Goal: Information Seeking & Learning: Learn about a topic

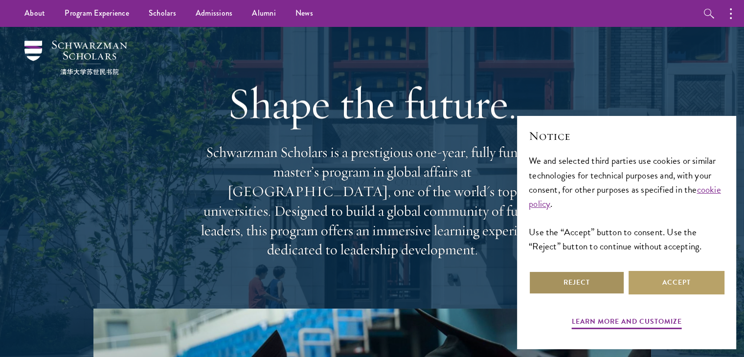
click at [605, 283] on button "Reject" at bounding box center [577, 282] width 96 height 23
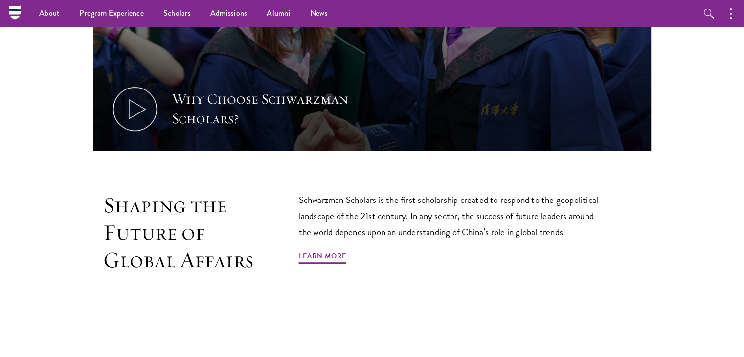
scroll to position [431, 0]
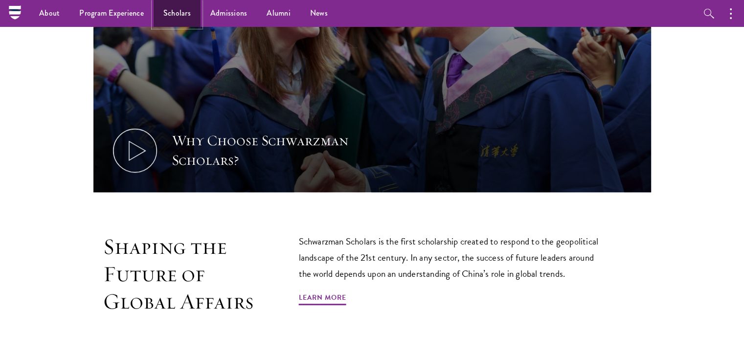
click at [178, 20] on link "Scholars" at bounding box center [177, 13] width 47 height 27
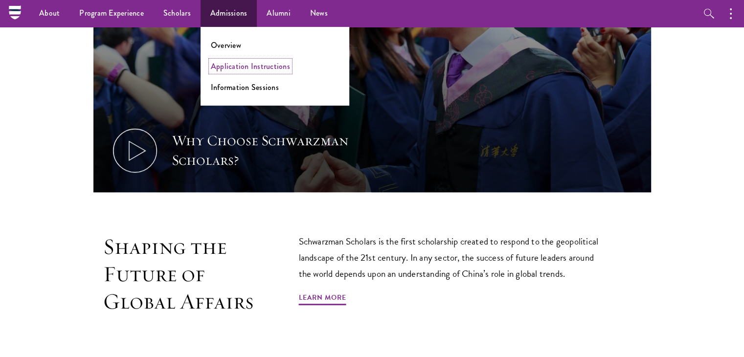
click at [248, 68] on link "Application Instructions" at bounding box center [250, 66] width 79 height 11
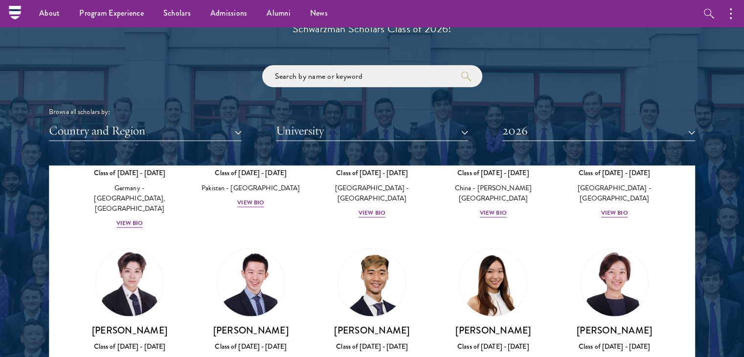
scroll to position [1126, 0]
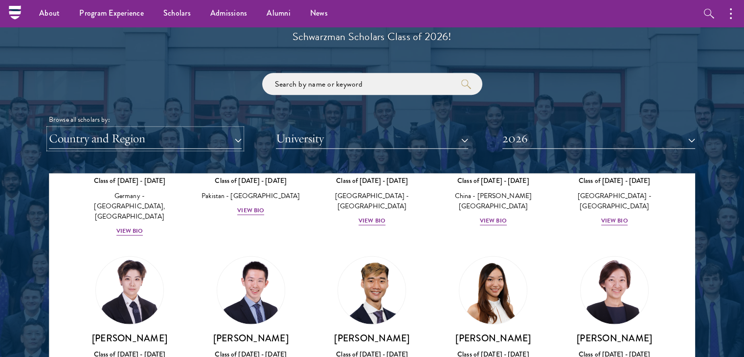
click at [233, 139] on button "Country and Region" at bounding box center [145, 139] width 193 height 20
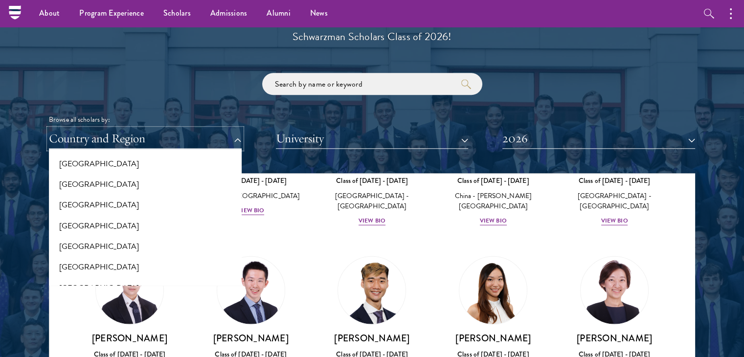
scroll to position [298, 0]
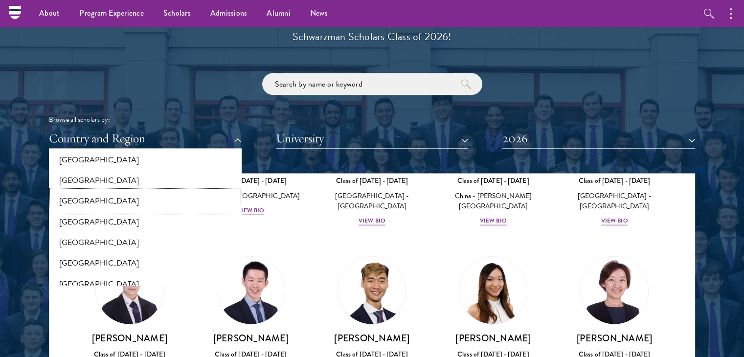
click at [169, 197] on button "[GEOGRAPHIC_DATA]" at bounding box center [145, 201] width 187 height 21
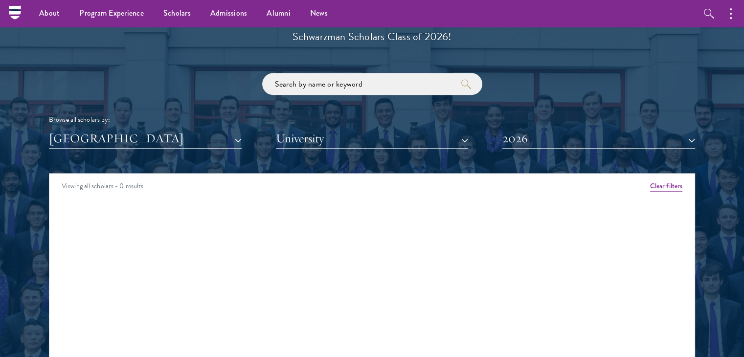
click at [351, 151] on div "Scholar Directory Congratulations and welcome to the Schwarzman Scholars Class …" at bounding box center [372, 218] width 646 height 498
click at [302, 138] on button "University" at bounding box center [372, 139] width 193 height 20
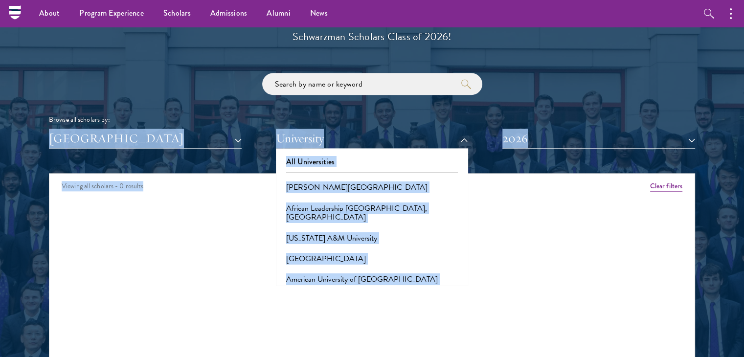
drag, startPoint x: 483, startPoint y: 108, endPoint x: 472, endPoint y: 171, distance: 64.2
click at [472, 171] on div "Scholar Directory Congratulations and welcome to the Schwarzman Scholars Class …" at bounding box center [372, 218] width 646 height 498
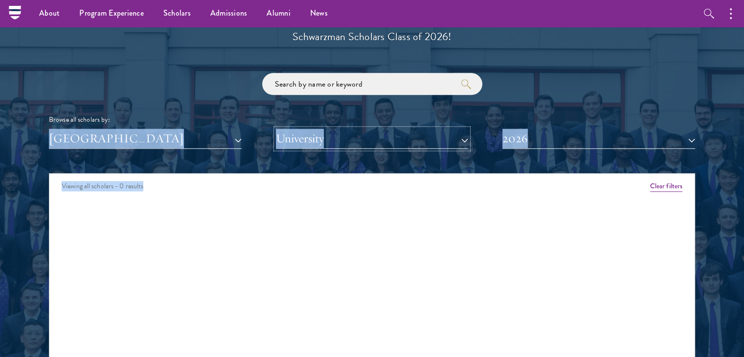
click at [405, 132] on button "University" at bounding box center [372, 139] width 193 height 20
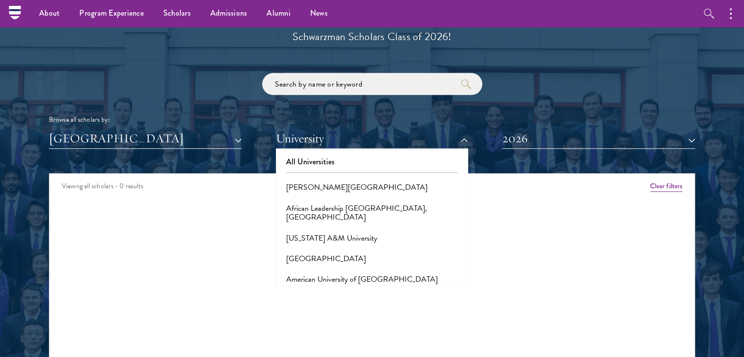
click at [500, 238] on div "Viewing all scholars - 0 results Clear filters Amber Class of [DATE] - [DATE] […" at bounding box center [372, 320] width 646 height 294
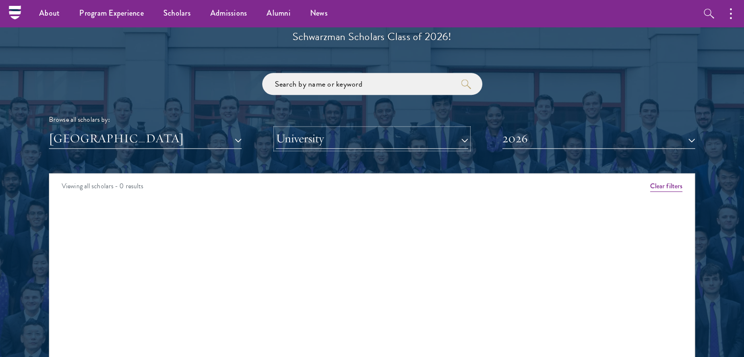
click at [426, 134] on button "University" at bounding box center [372, 139] width 193 height 20
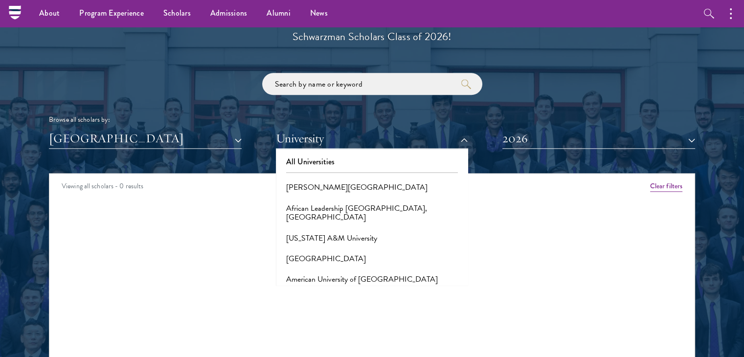
click at [460, 275] on div "All Universities [PERSON_NAME][GEOGRAPHIC_DATA], [GEOGRAPHIC_DATA] [US_STATE] A…" at bounding box center [372, 217] width 193 height 137
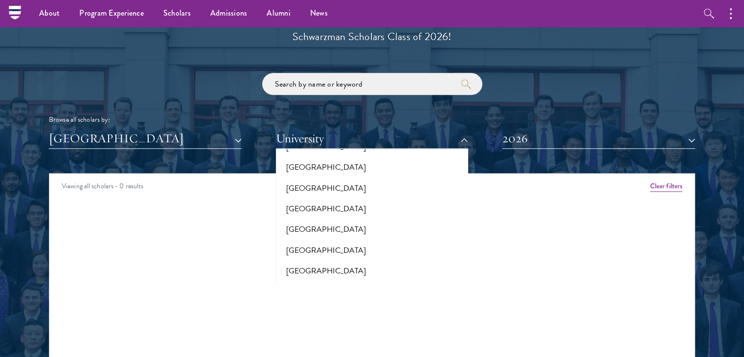
scroll to position [358, 0]
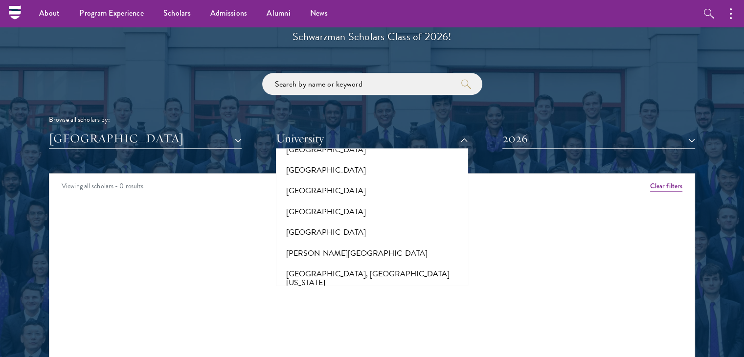
click at [468, 283] on div "Viewing all scholars - 0 results Clear filters Amber Class of [DATE] - [DATE] […" at bounding box center [372, 320] width 646 height 294
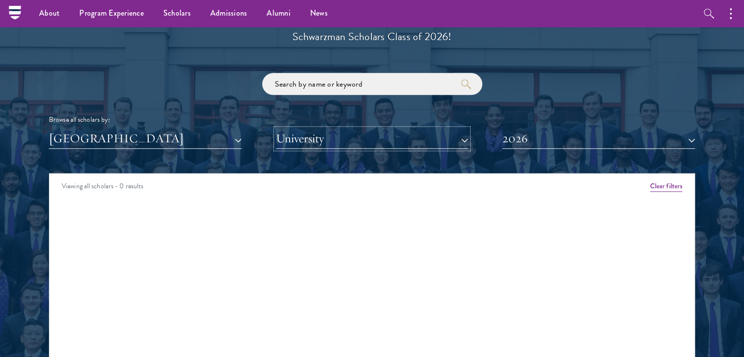
click at [435, 143] on button "University" at bounding box center [372, 139] width 193 height 20
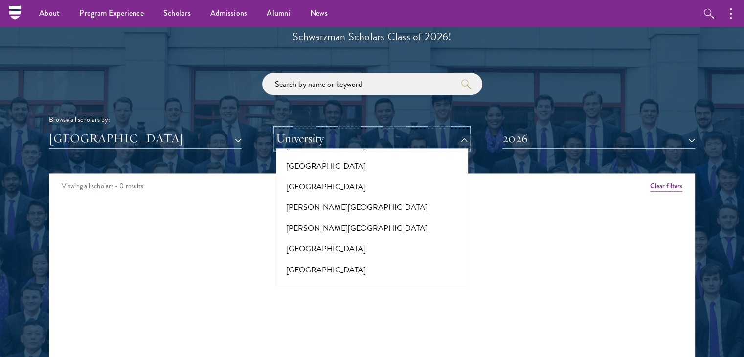
scroll to position [3263, 0]
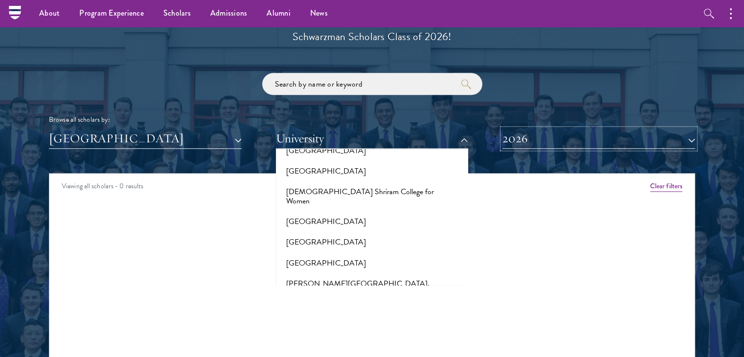
click at [568, 139] on button "2026" at bounding box center [599, 139] width 193 height 20
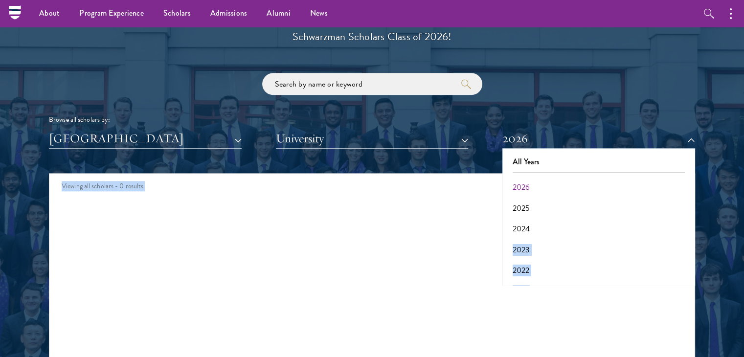
drag, startPoint x: 695, startPoint y: 223, endPoint x: 698, endPoint y: 248, distance: 24.7
click at [698, 248] on section "Scholar Directory Congratulations and welcome to the Schwarzman Scholars Class …" at bounding box center [372, 218] width 744 height 596
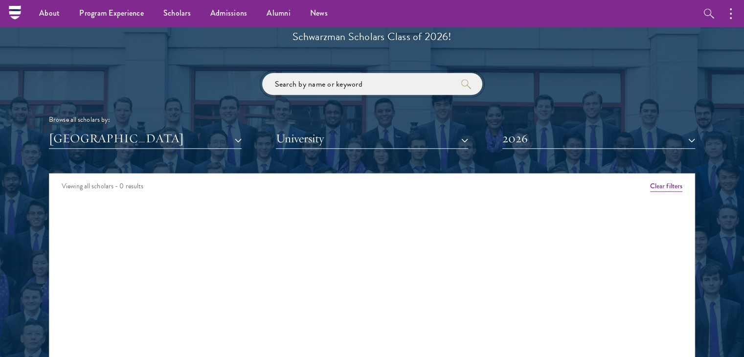
click at [330, 84] on input "search" at bounding box center [372, 84] width 220 height 22
type input "psyhcology"
click button "submit" at bounding box center [0, 0] width 0 height 0
click at [354, 81] on input "psyhcology" at bounding box center [372, 84] width 220 height 22
click button "submit" at bounding box center [0, 0] width 0 height 0
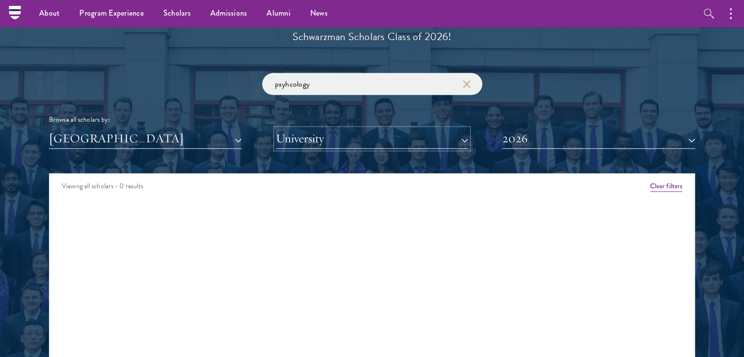
click at [347, 137] on button "University" at bounding box center [372, 139] width 193 height 20
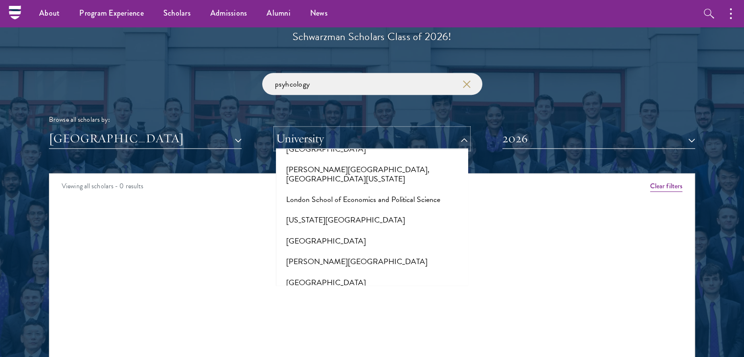
scroll to position [3382, 0]
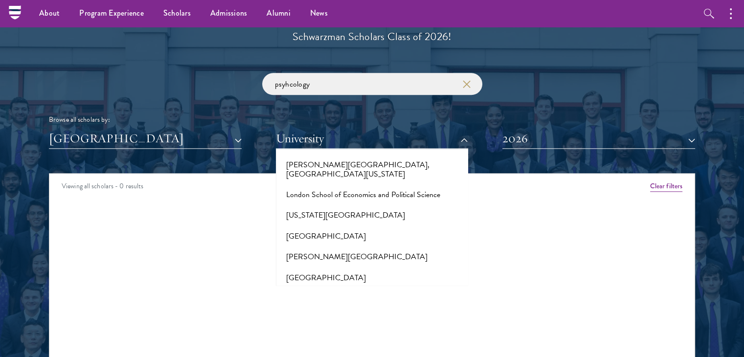
drag, startPoint x: 464, startPoint y: 261, endPoint x: 475, endPoint y: 276, distance: 18.6
click at [475, 276] on div "Viewing all scholars - 0 results Clear filters Amber Class of [DATE] - [DATE] […" at bounding box center [372, 320] width 646 height 294
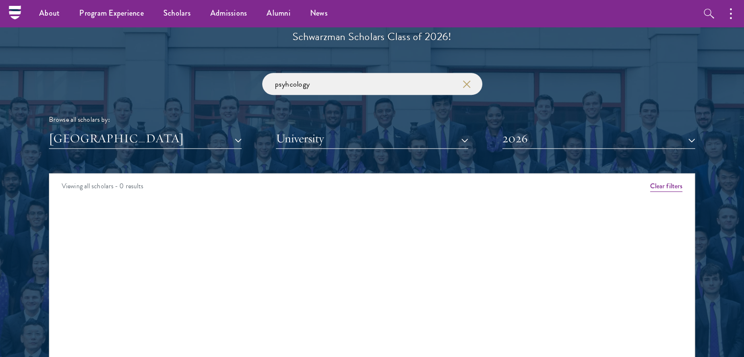
click at [63, 117] on div "Browse all scholars by:" at bounding box center [372, 120] width 646 height 10
click at [262, 163] on div "Scholar Directory Congratulations and welcome to the Schwarzman Scholars Class …" at bounding box center [372, 218] width 646 height 498
click at [383, 142] on button "University" at bounding box center [372, 139] width 193 height 20
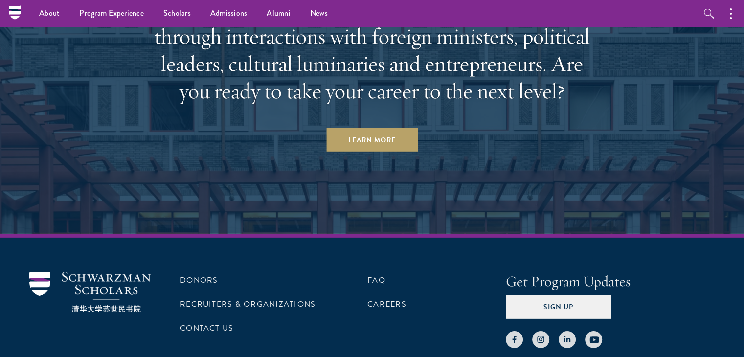
scroll to position [2864, 0]
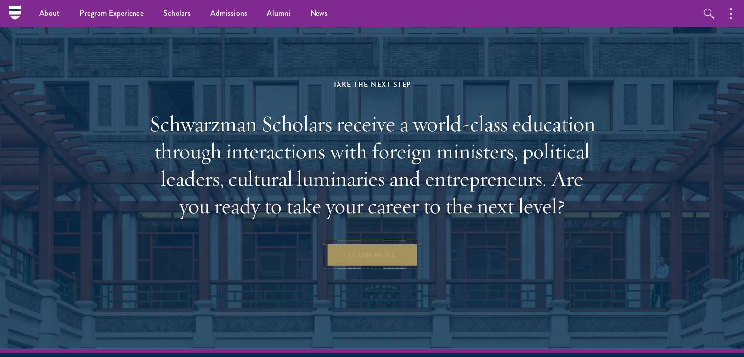
click at [360, 243] on link "Learn More" at bounding box center [372, 254] width 92 height 23
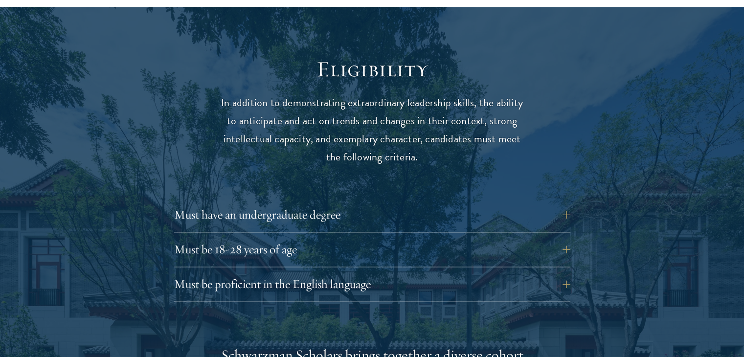
scroll to position [1253, 0]
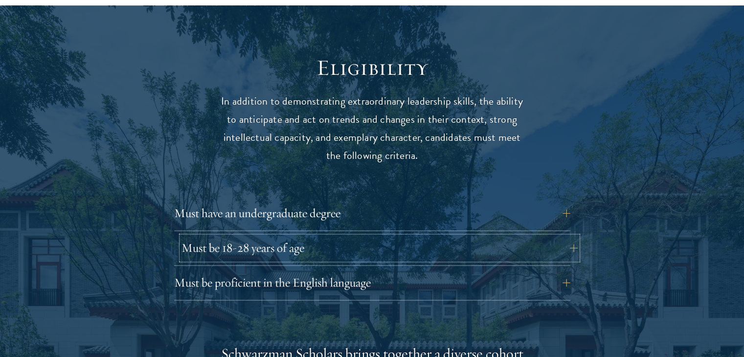
click at [568, 236] on button "Must be 18-28 years of age" at bounding box center [380, 247] width 396 height 23
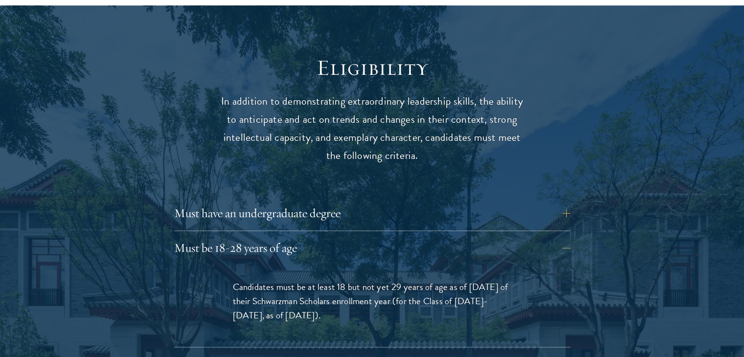
click at [565, 202] on button "Must have an undergraduate degree" at bounding box center [380, 213] width 396 height 23
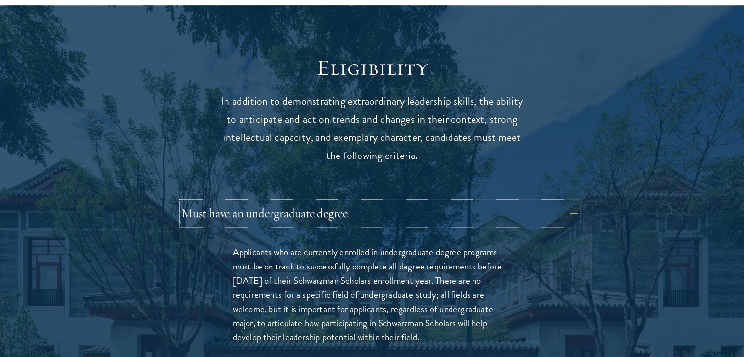
click at [563, 202] on button "Must have an undergraduate degree" at bounding box center [380, 213] width 396 height 23
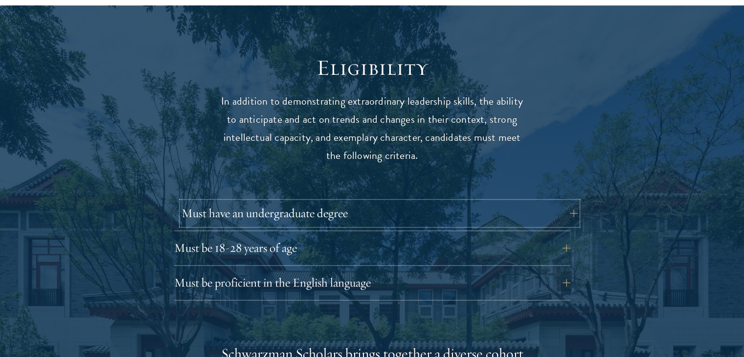
scroll to position [1272, 0]
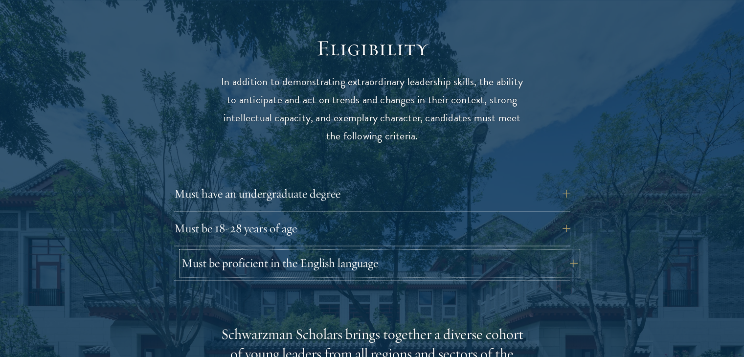
click at [566, 252] on button "Must be proficient in the English language" at bounding box center [380, 263] width 396 height 23
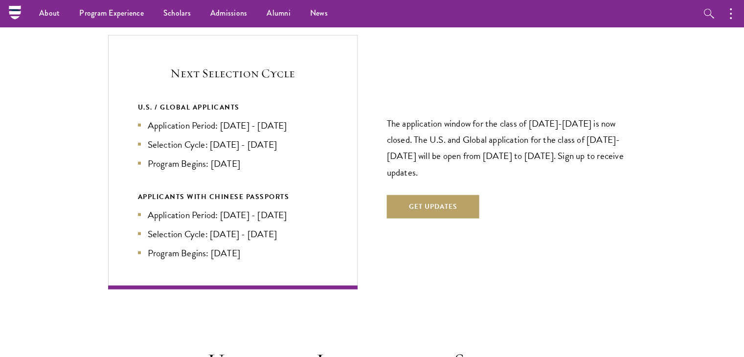
scroll to position [2349, 0]
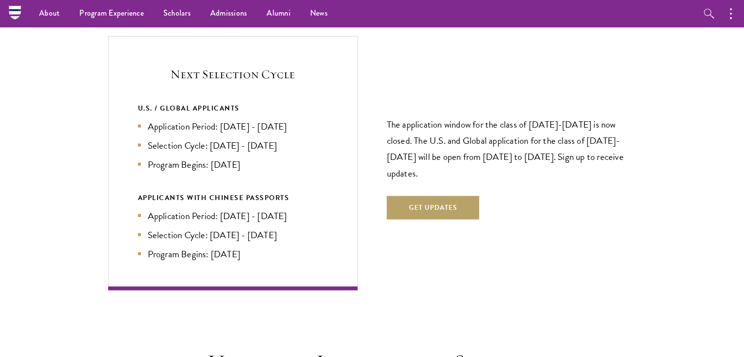
drag, startPoint x: 312, startPoint y: 108, endPoint x: 221, endPoint y: 103, distance: 90.7
click at [221, 119] on li "Application Period: Apr 2026 - Sep 2026" at bounding box center [233, 126] width 190 height 14
drag, startPoint x: 213, startPoint y: 129, endPoint x: 265, endPoint y: 239, distance: 122.1
click at [265, 239] on div "U.S. / GLOBAL APPLICANTS Application Period: Apr 2026 - Sep 2026 Selection Cycl…" at bounding box center [233, 181] width 190 height 159
click at [329, 185] on div "Next Selection Cycle U.S. / GLOBAL APPLICANTS Application Period: Apr 2026 - Se…" at bounding box center [233, 163] width 250 height 254
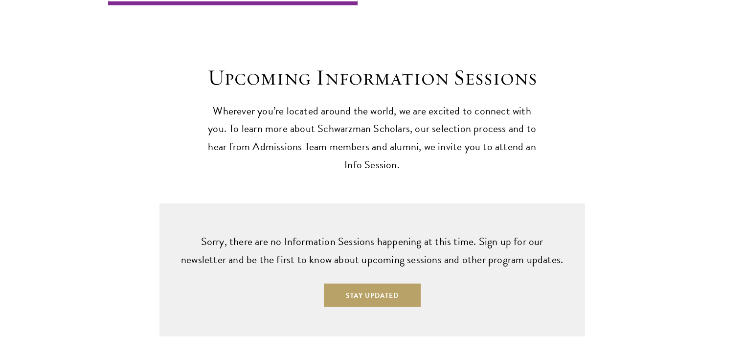
scroll to position [2642, 0]
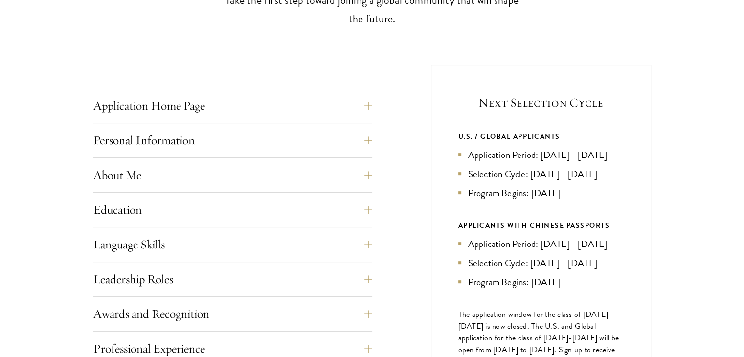
scroll to position [333, 0]
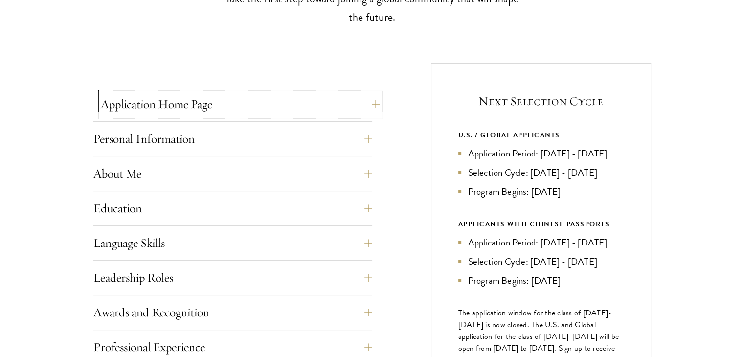
click at [345, 102] on button "Application Home Page" at bounding box center [240, 103] width 279 height 23
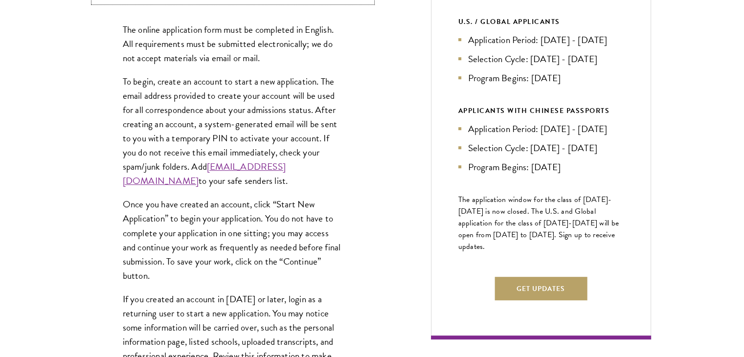
scroll to position [450, 0]
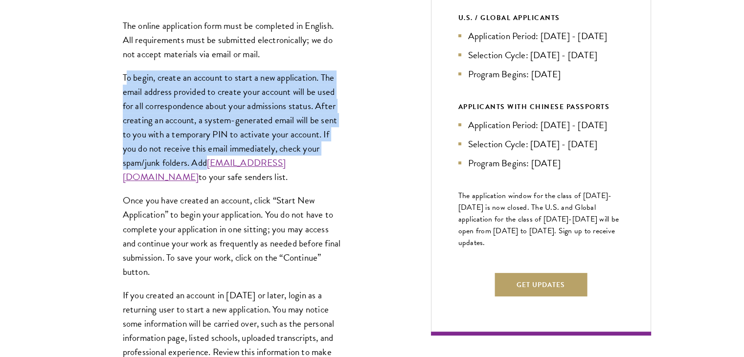
drag, startPoint x: 124, startPoint y: 74, endPoint x: 351, endPoint y: 164, distance: 244.2
click at [351, 164] on div "The online application form must be completed in English. All requirements must…" at bounding box center [232, 215] width 279 height 423
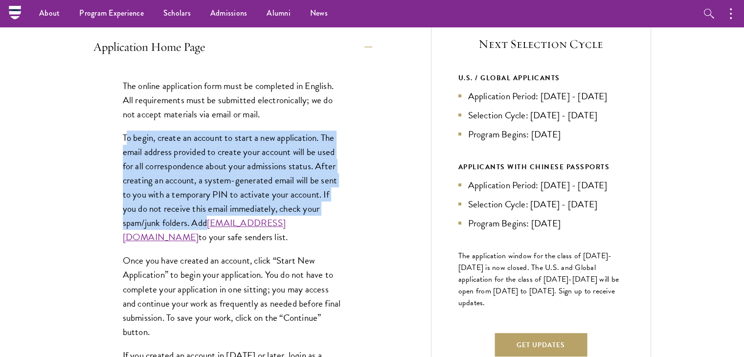
scroll to position [352, 0]
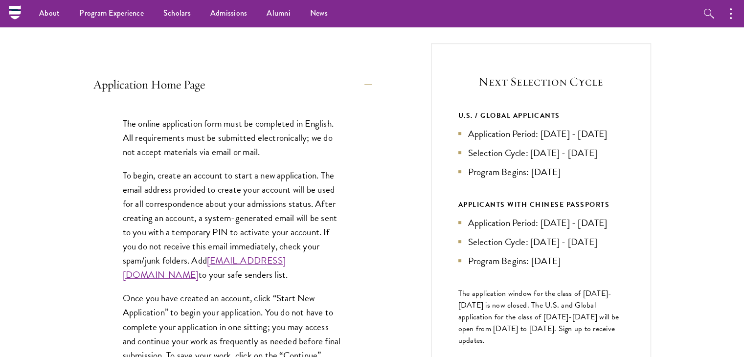
click at [556, 144] on ul "Application Period: Apr 2026 - Sep 2026 Selection Cycle: Oct - Nov 2026 Program…" at bounding box center [540, 153] width 165 height 52
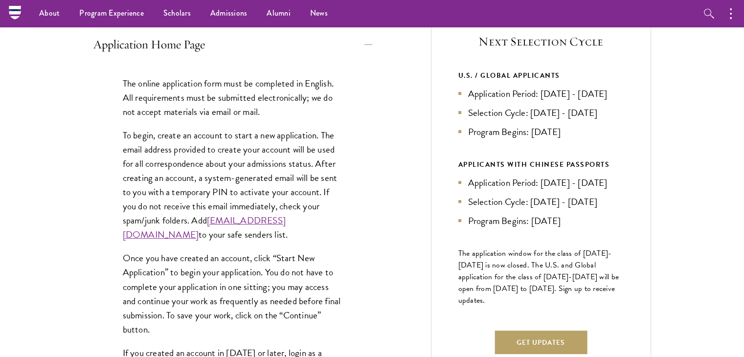
scroll to position [391, 0]
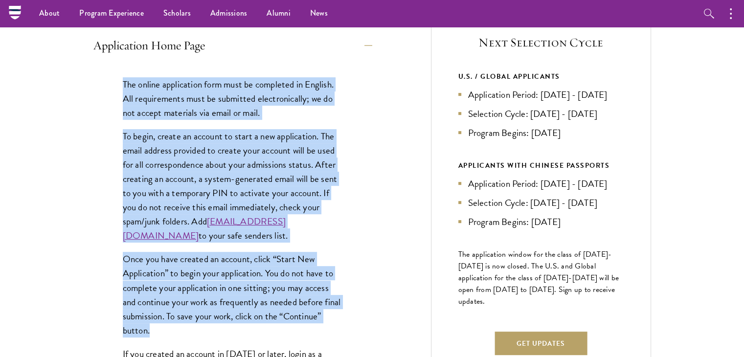
drag, startPoint x: 121, startPoint y: 77, endPoint x: 357, endPoint y: 347, distance: 357.9
click at [357, 347] on div "The online application form must be completed in English. All requirements must…" at bounding box center [232, 274] width 279 height 423
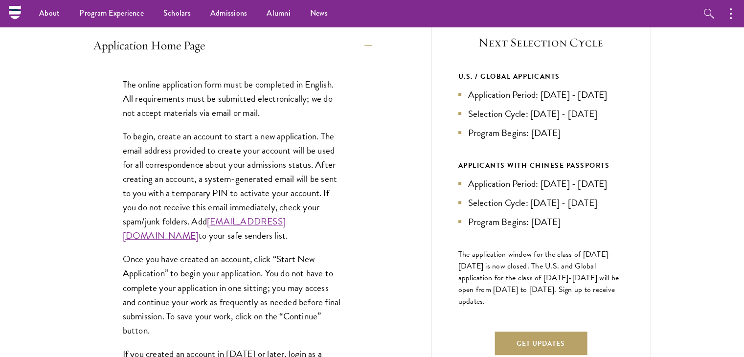
drag, startPoint x: 476, startPoint y: 248, endPoint x: 593, endPoint y: 255, distance: 116.7
click at [593, 255] on div "Next Selection Cycle U.S. / GLOBAL APPLICANTS Application Period: Apr 2026 - Se…" at bounding box center [541, 199] width 220 height 390
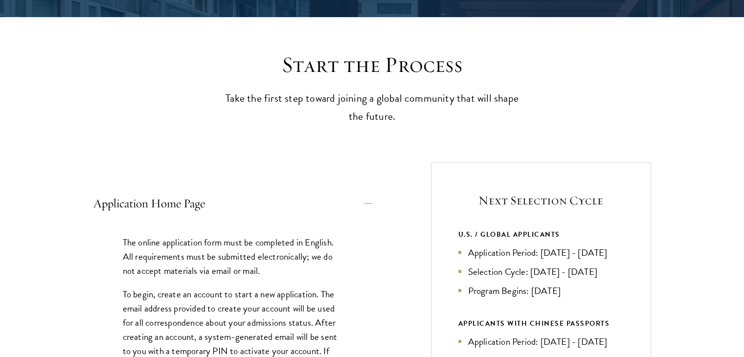
scroll to position [235, 0]
